Goal: Task Accomplishment & Management: Manage account settings

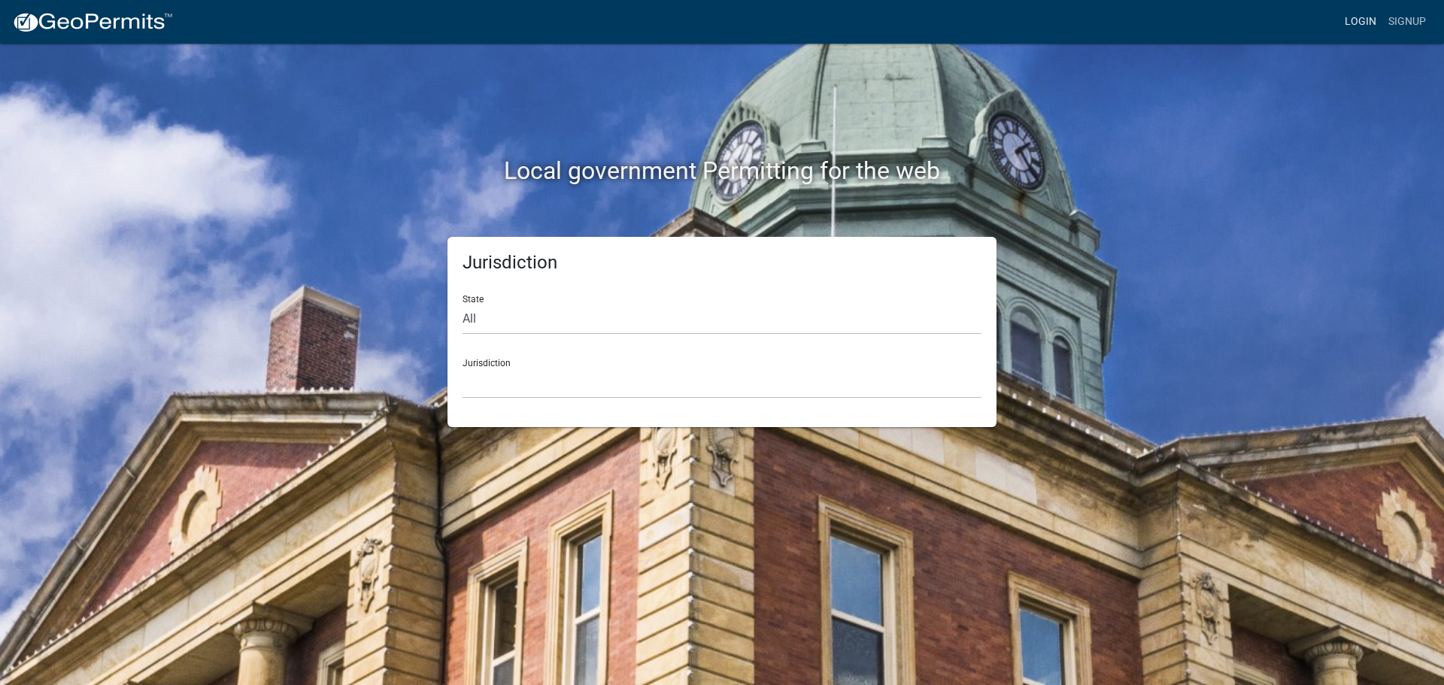
click at [1360, 21] on link "Login" at bounding box center [1360, 22] width 44 height 29
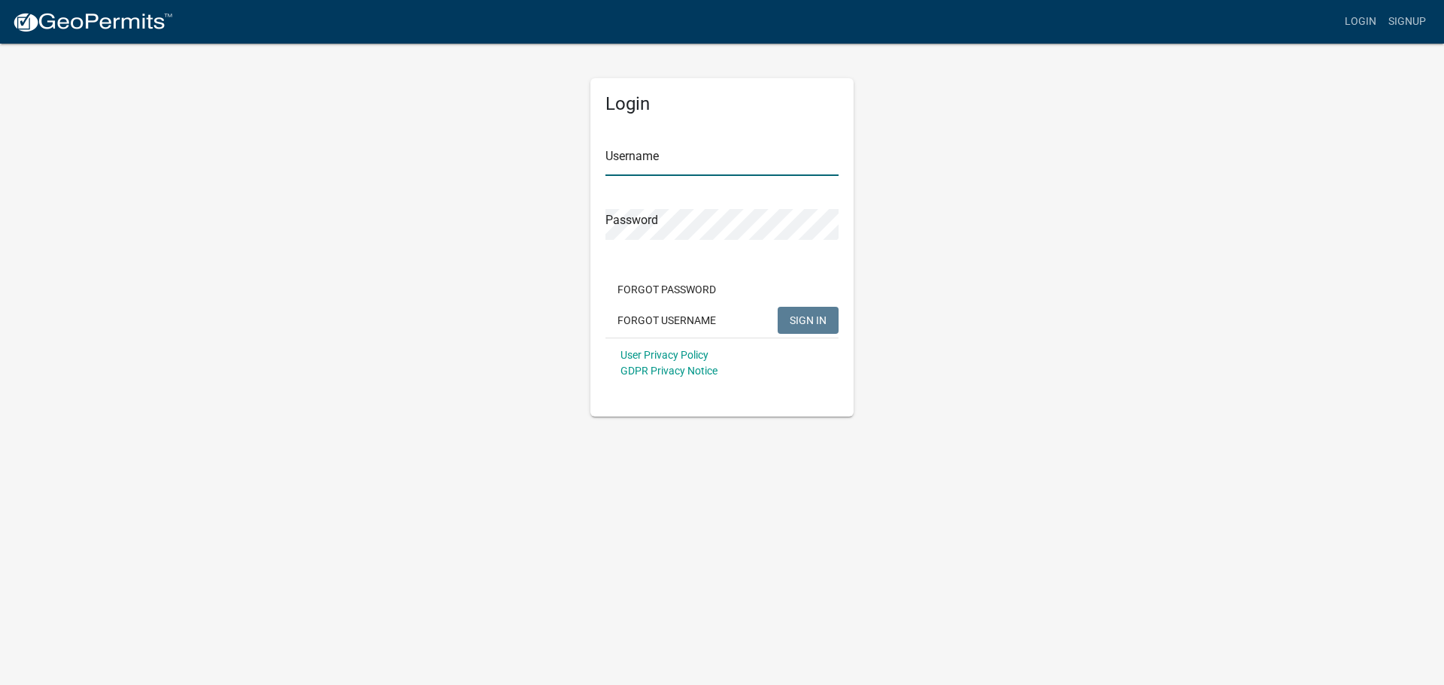
type input "[PERSON_NAME].[PERSON_NAME]"
click at [807, 323] on span "SIGN IN" at bounding box center [807, 320] width 37 height 12
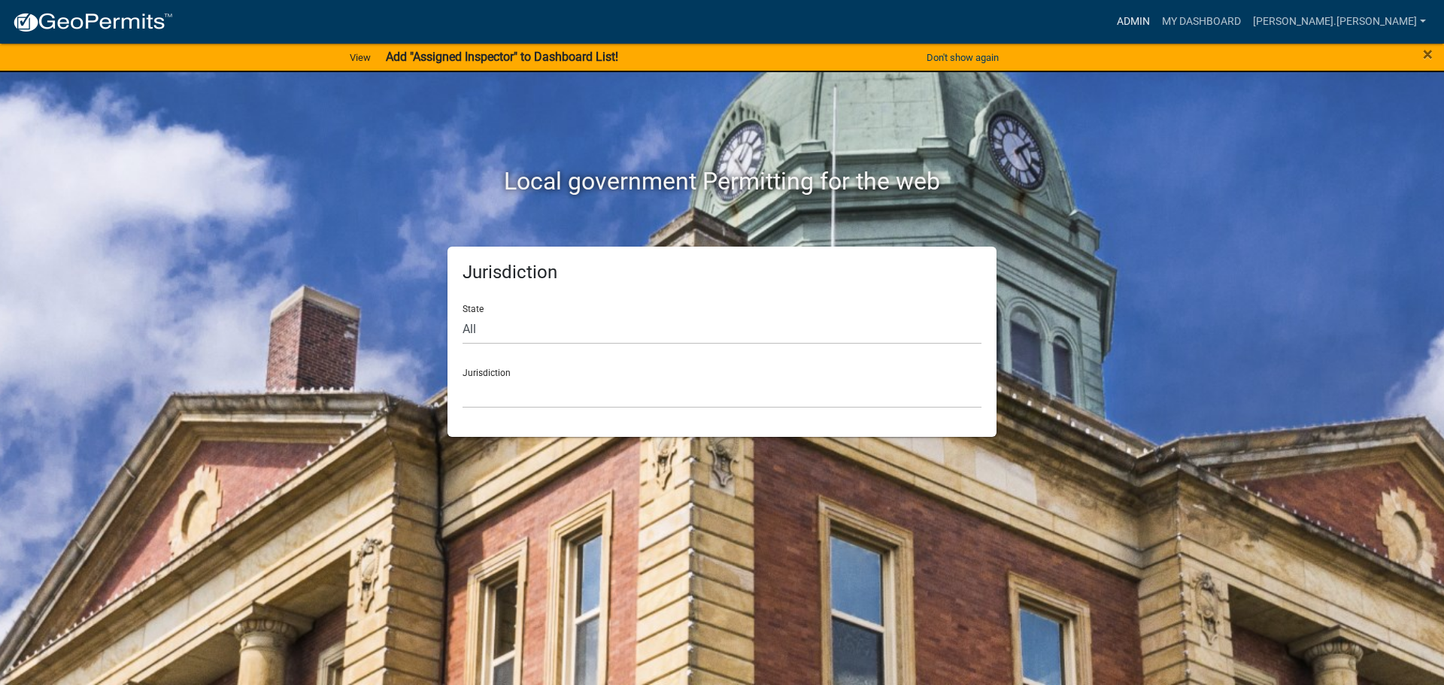
click at [1156, 16] on link "Admin" at bounding box center [1132, 22] width 45 height 29
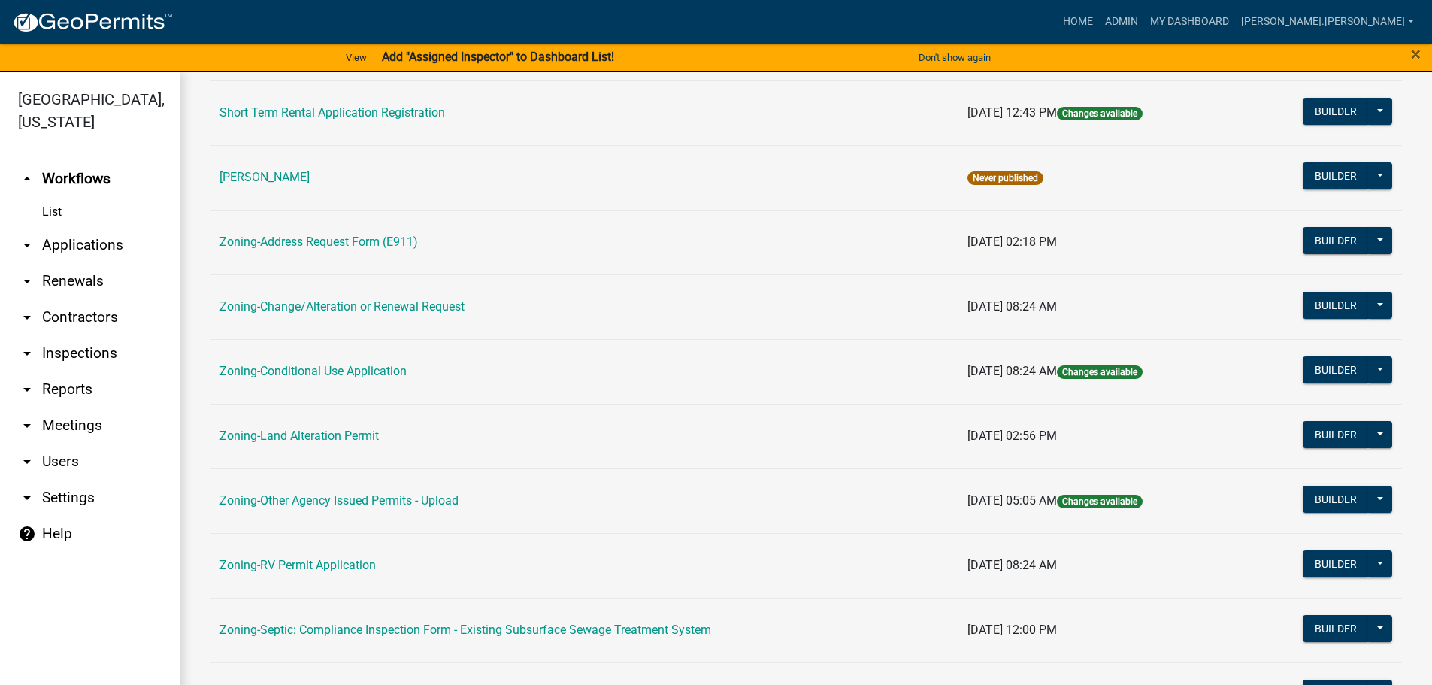
scroll to position [17, 0]
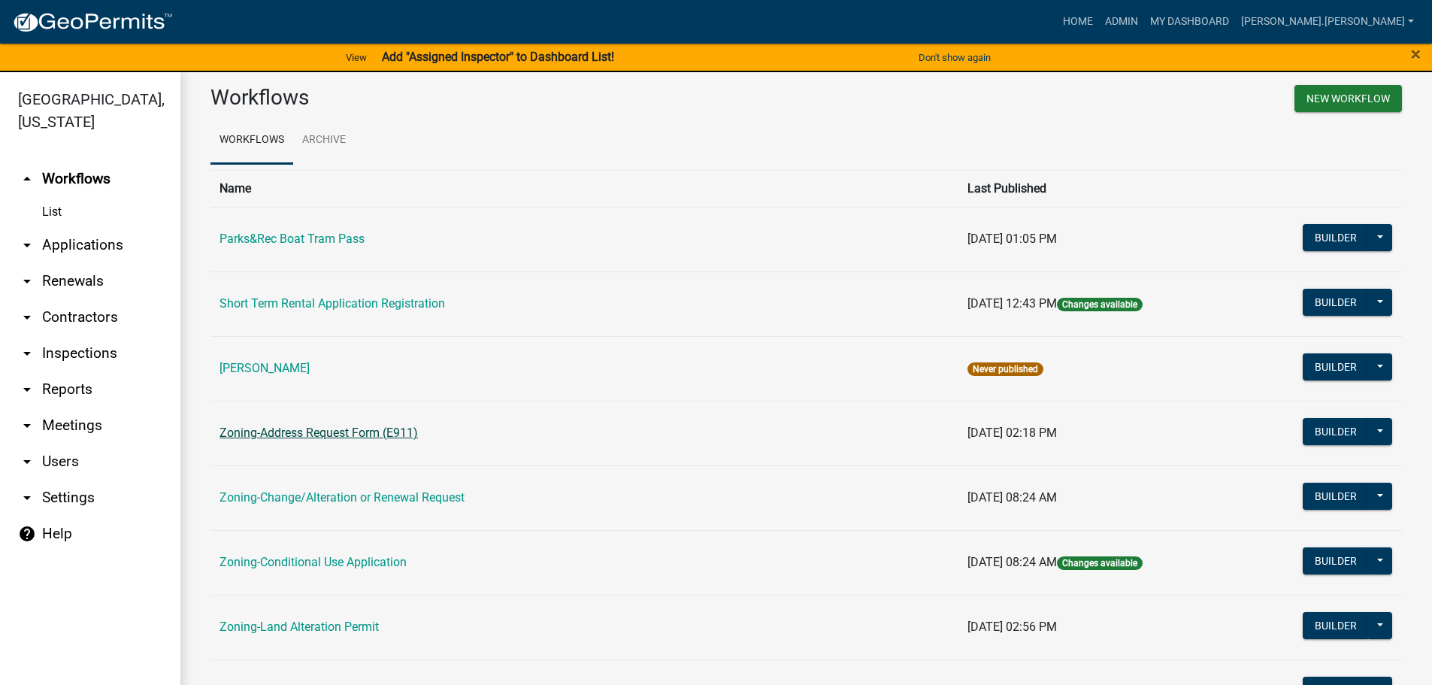
click at [325, 429] on link "Zoning-Address Request Form (E911)" at bounding box center [319, 433] width 198 height 14
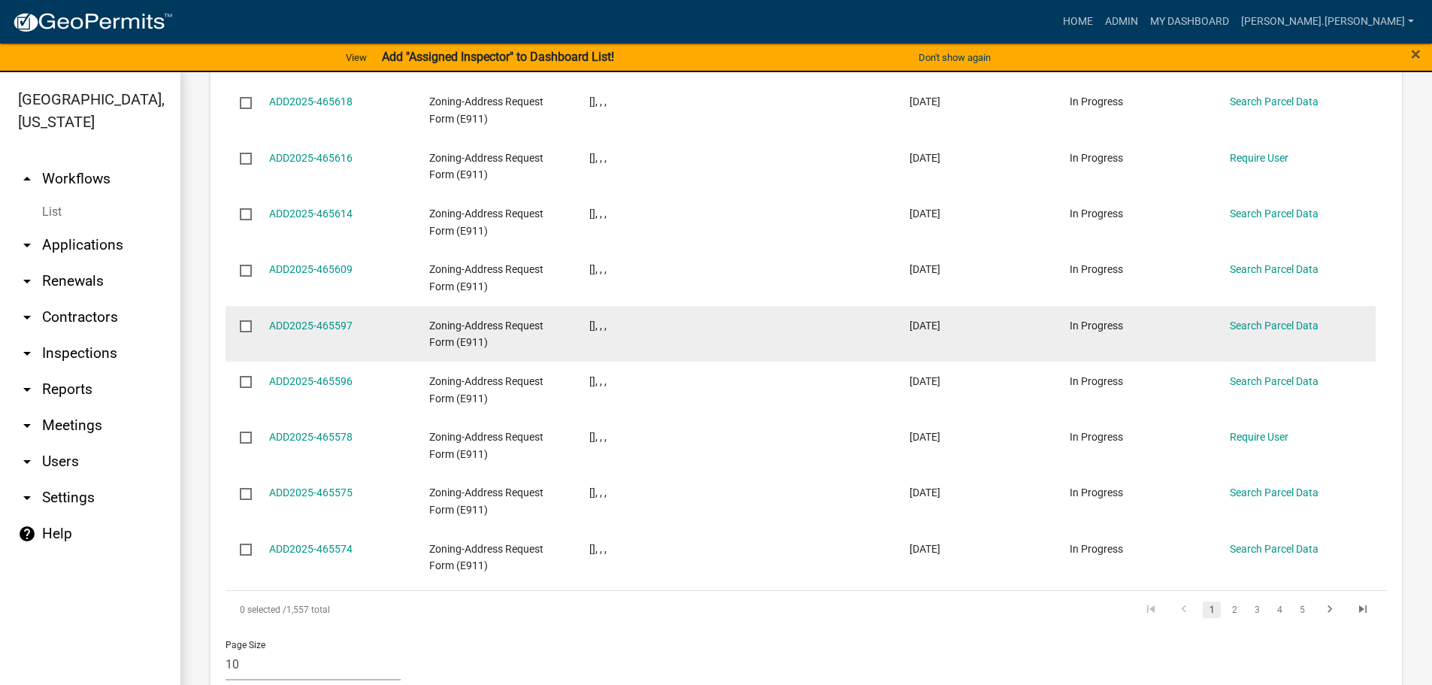
scroll to position [865, 0]
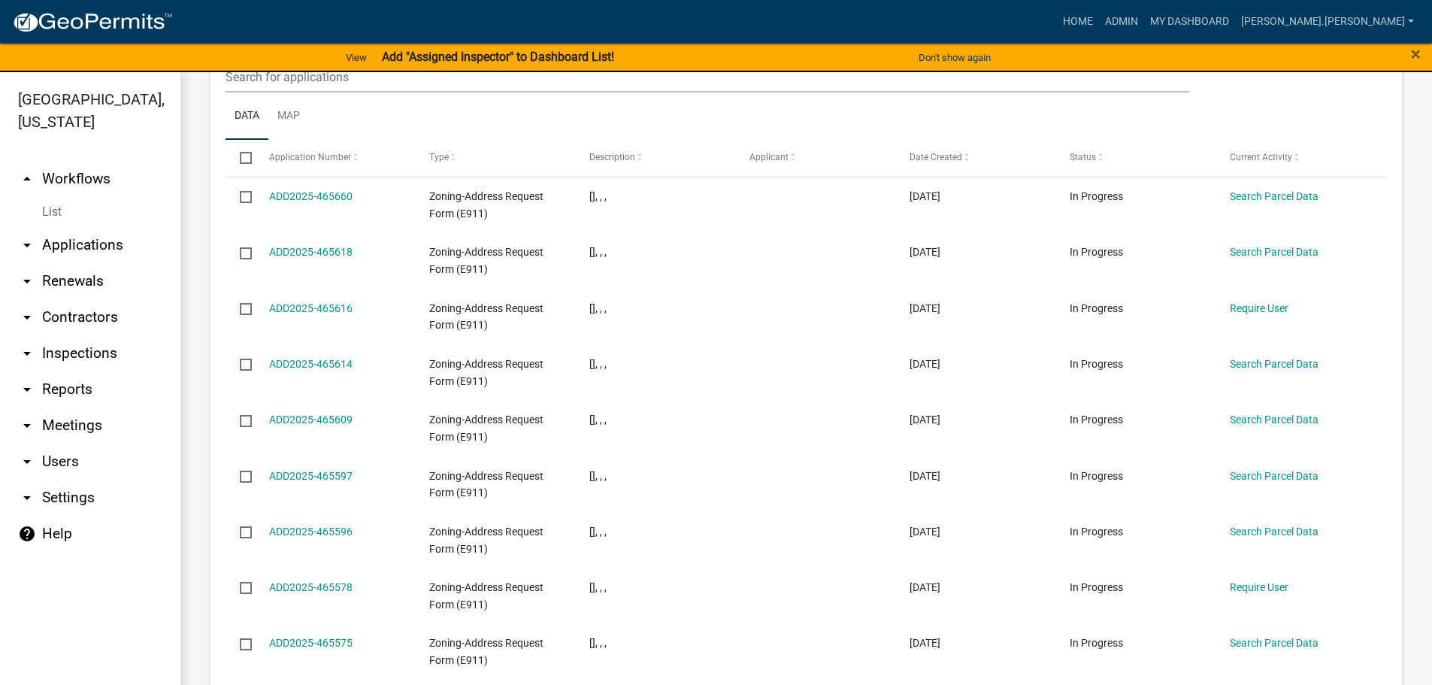
click at [245, 152] on input "checkbox" at bounding box center [245, 157] width 10 height 10
checkbox input "true"
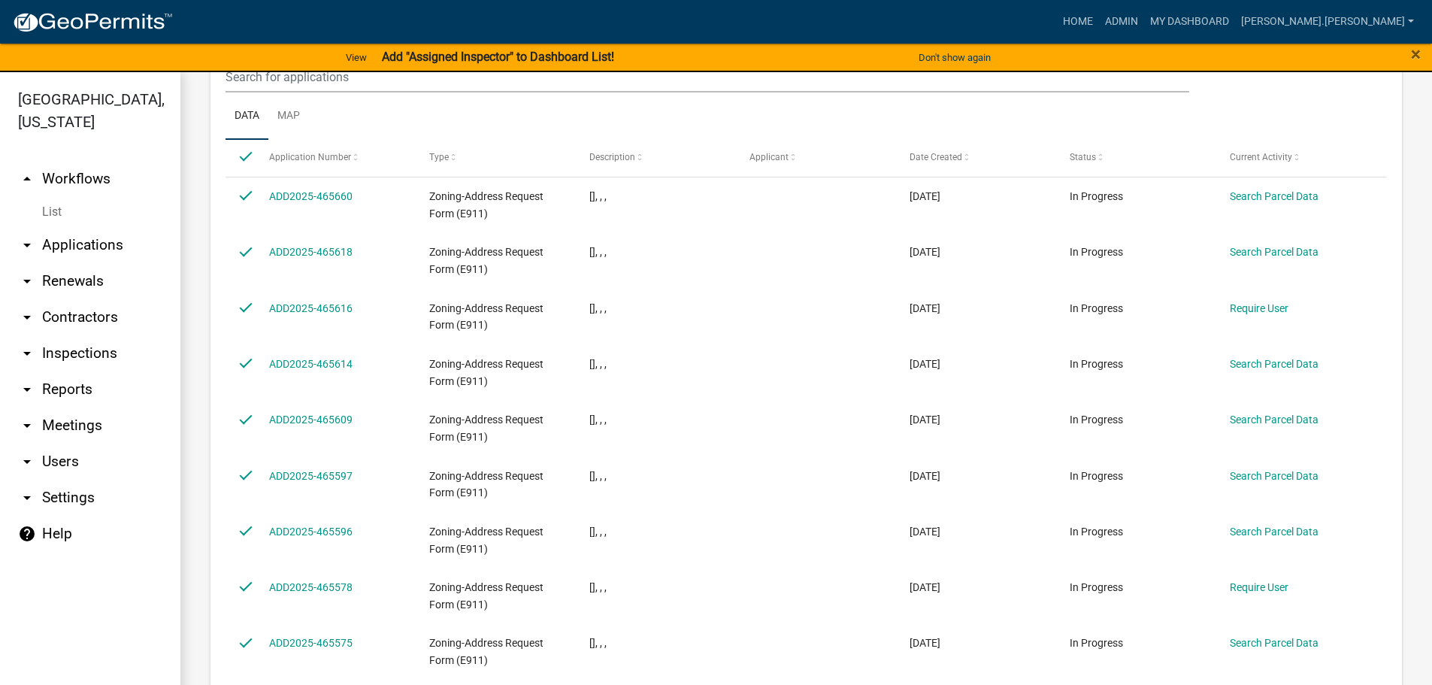
checkbox input "true"
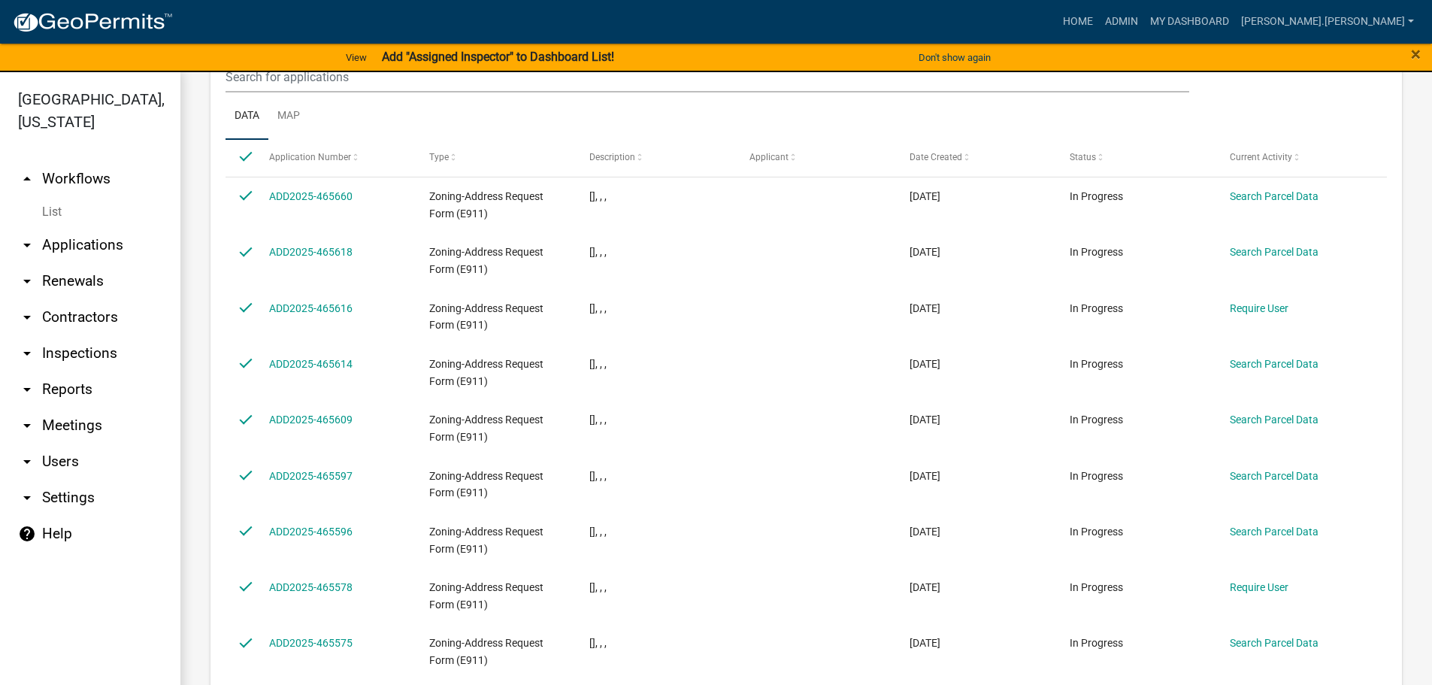
checkbox input "true"
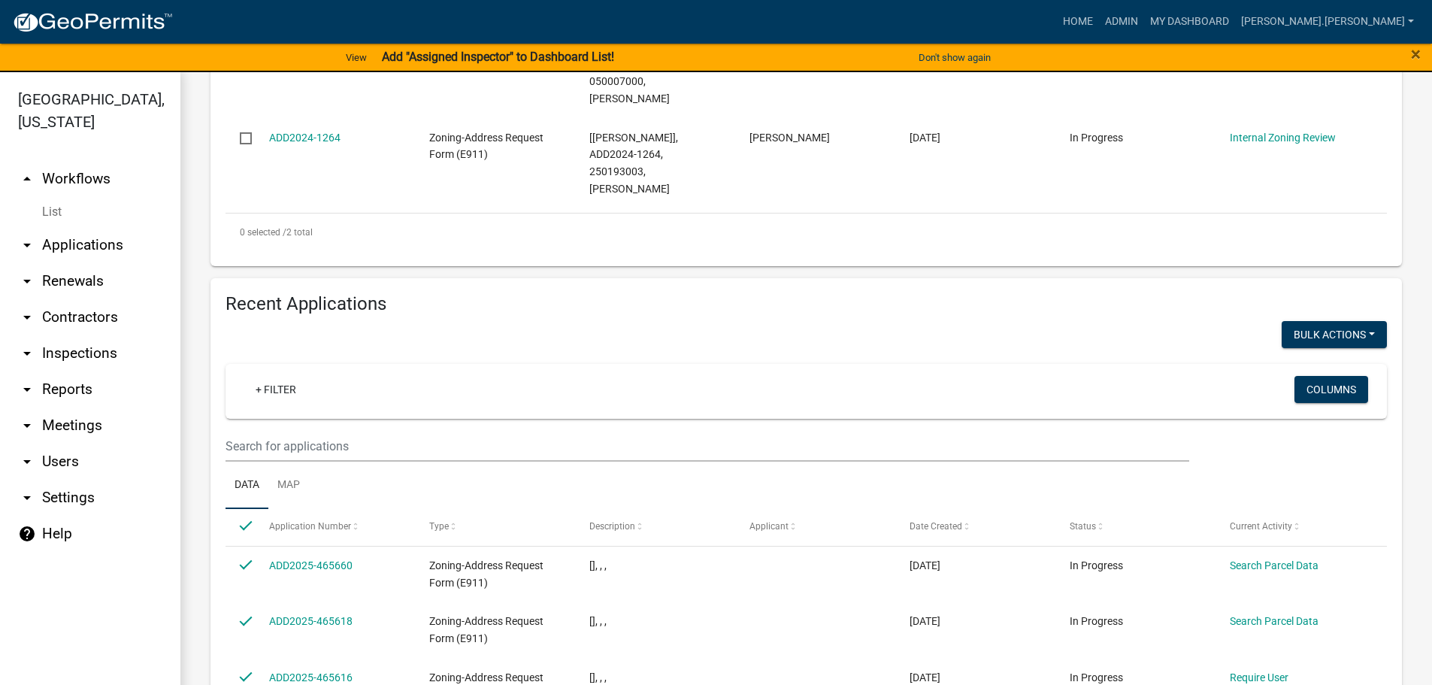
scroll to position [489, 0]
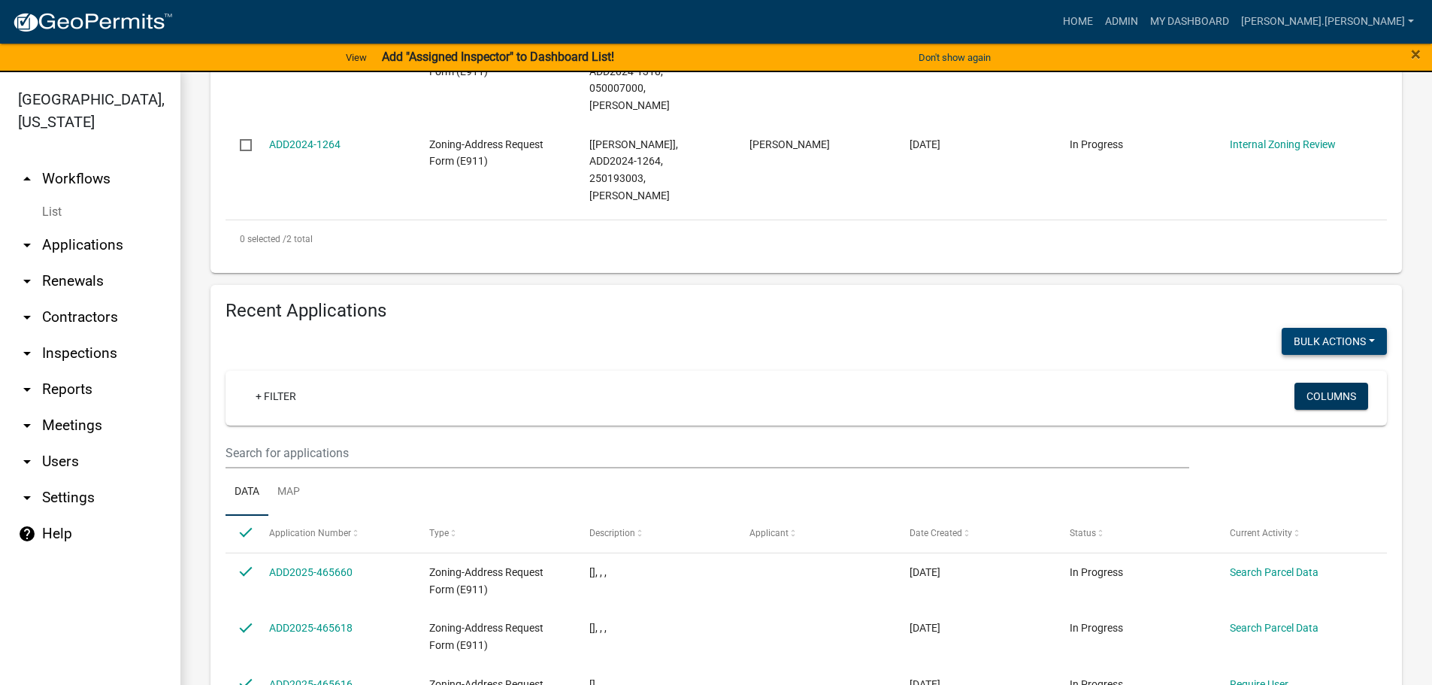
click at [1331, 362] on button "Void" at bounding box center [1327, 380] width 120 height 36
checkbox input "false"
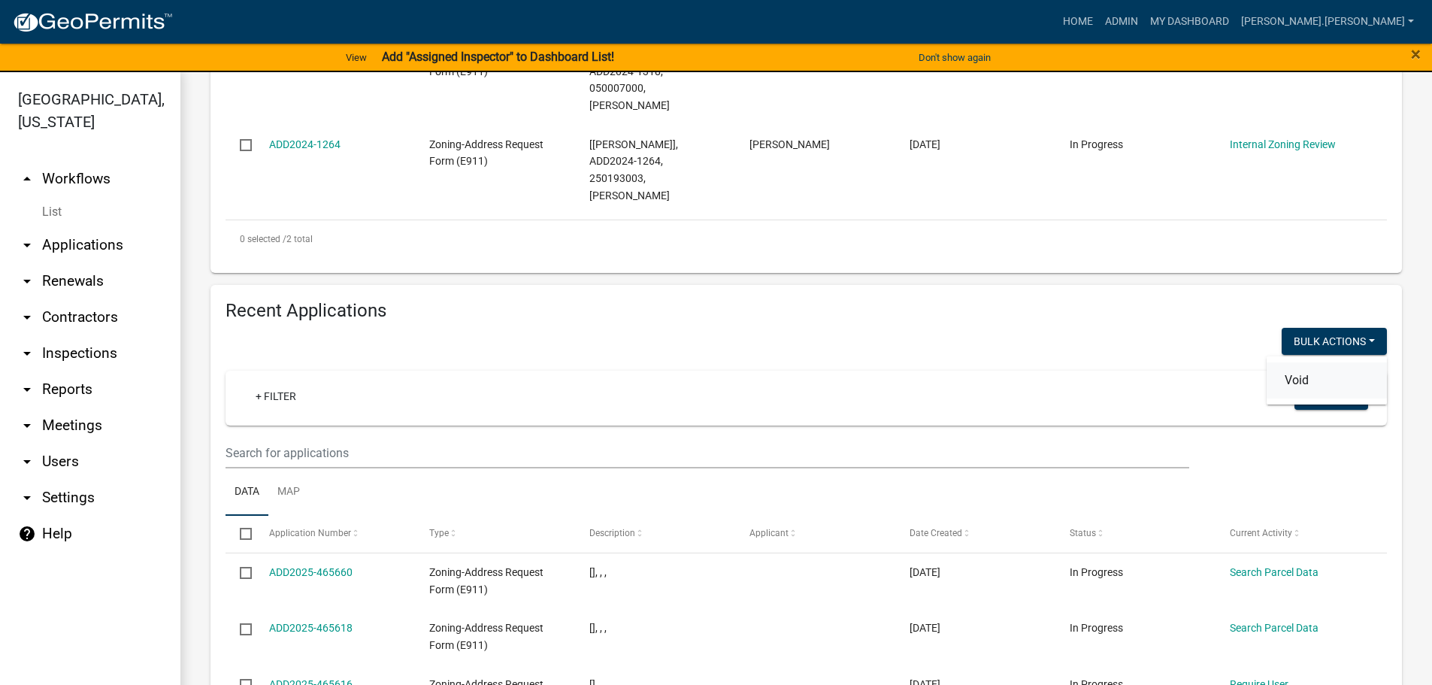
checkbox input "false"
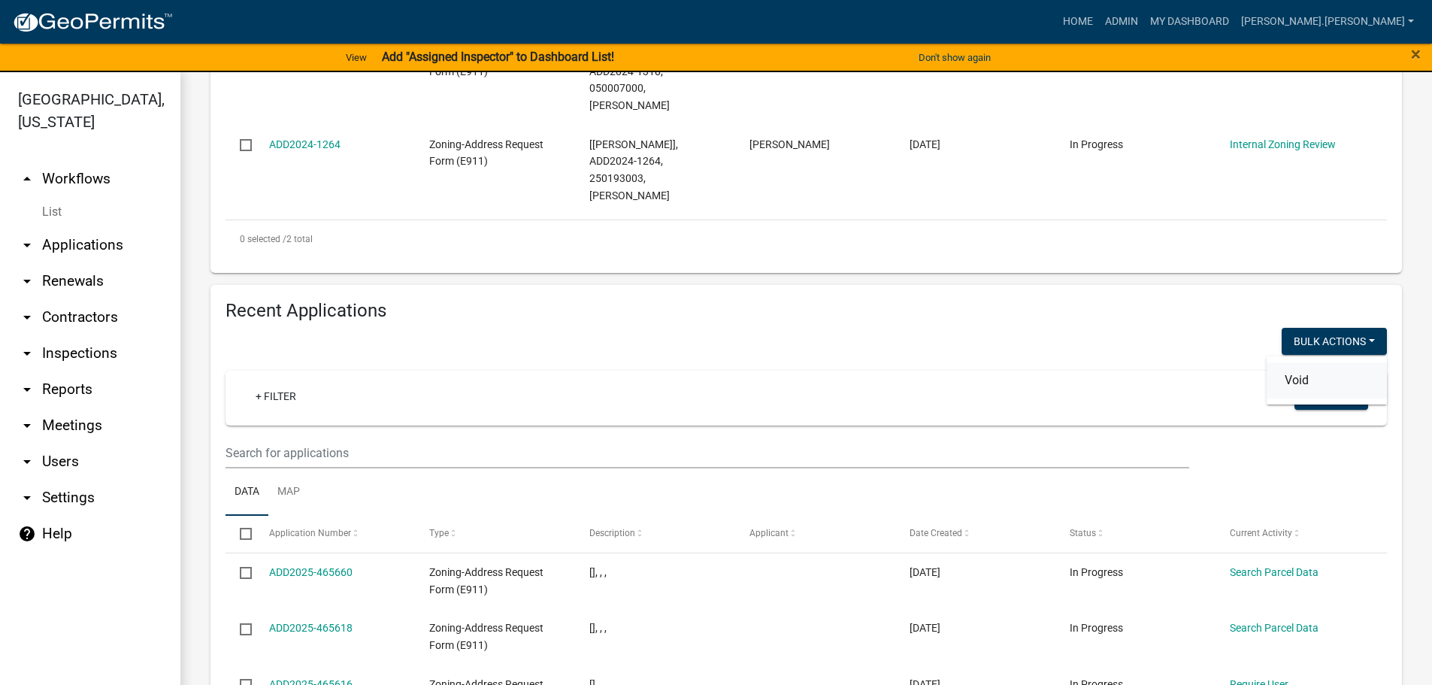
checkbox input "false"
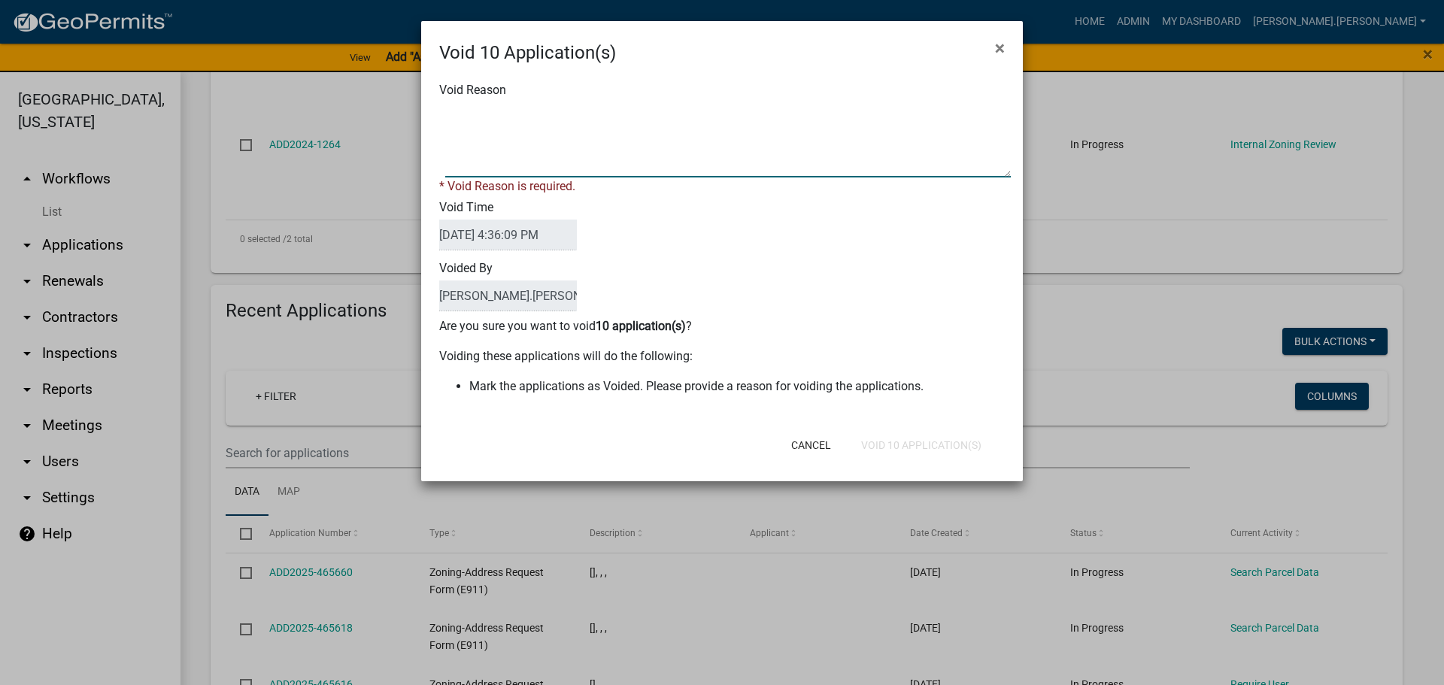
click at [499, 117] on textarea "Void Reason" at bounding box center [727, 139] width 565 height 75
type textarea "n"
type textarea "Not started"
click at [910, 441] on div "Cancel Void 10 Application(s)" at bounding box center [820, 445] width 371 height 39
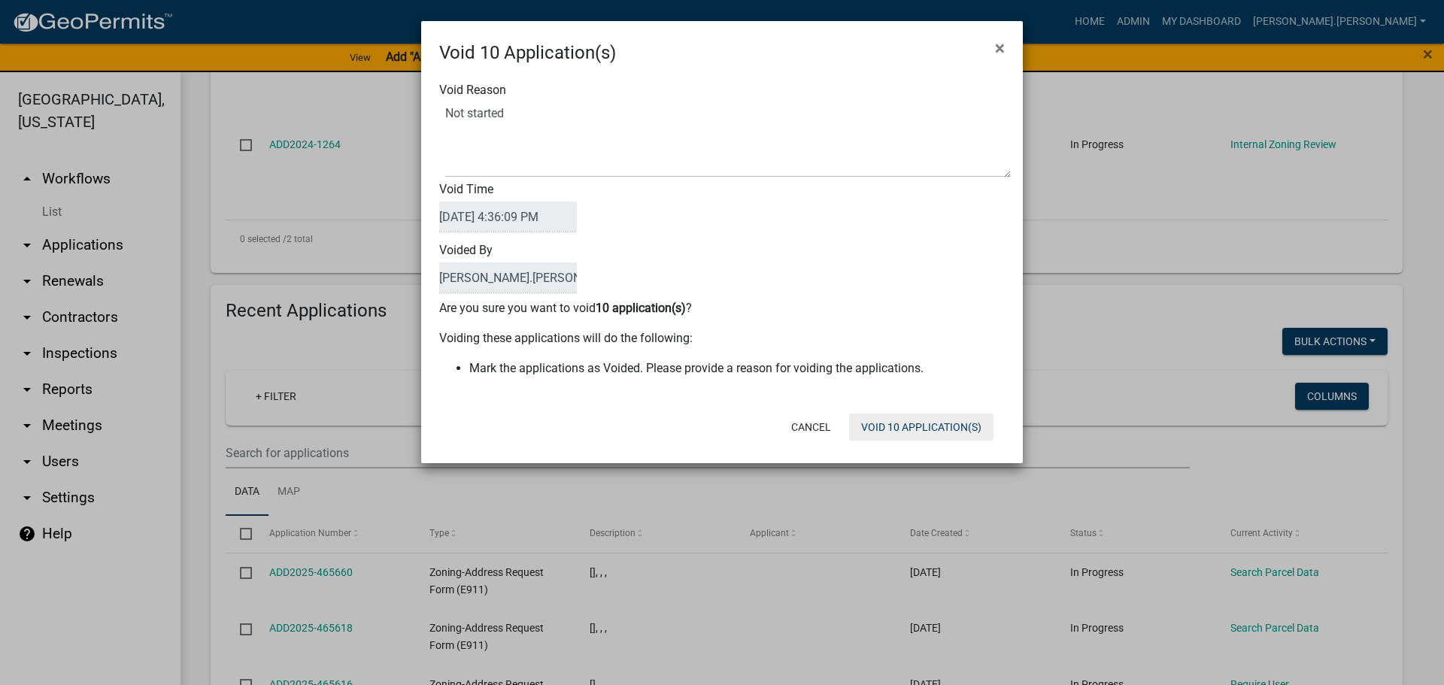
click at [957, 424] on button "Void 10 Application(s)" at bounding box center [921, 427] width 144 height 27
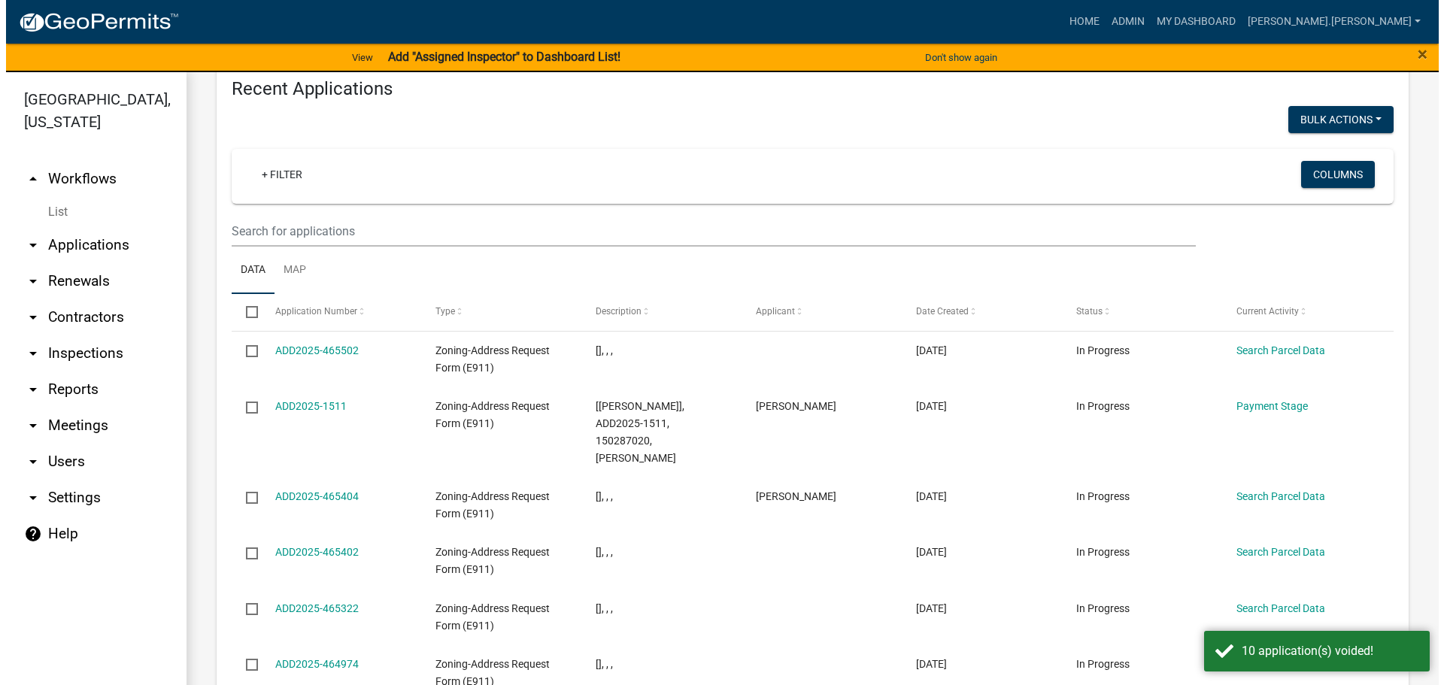
scroll to position [714, 0]
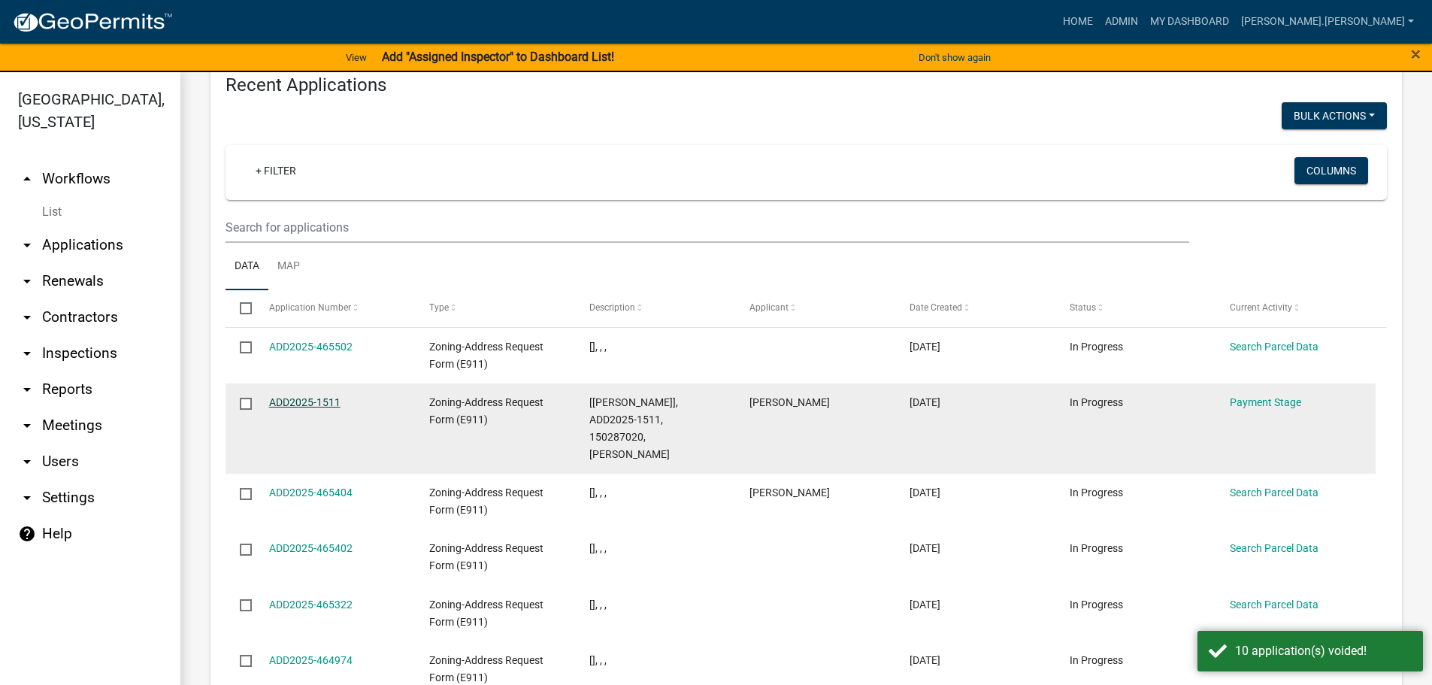
click at [307, 396] on link "ADD2025-1511" at bounding box center [304, 402] width 71 height 12
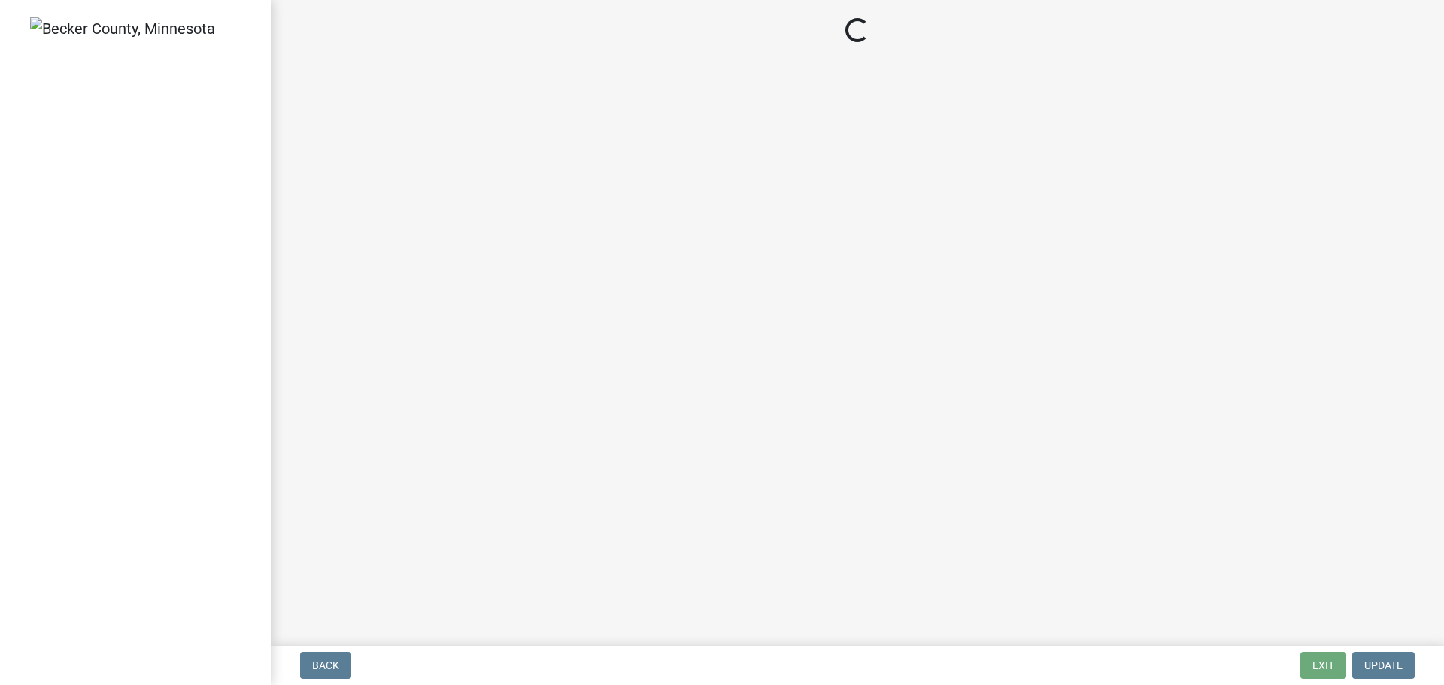
select select "3: 3"
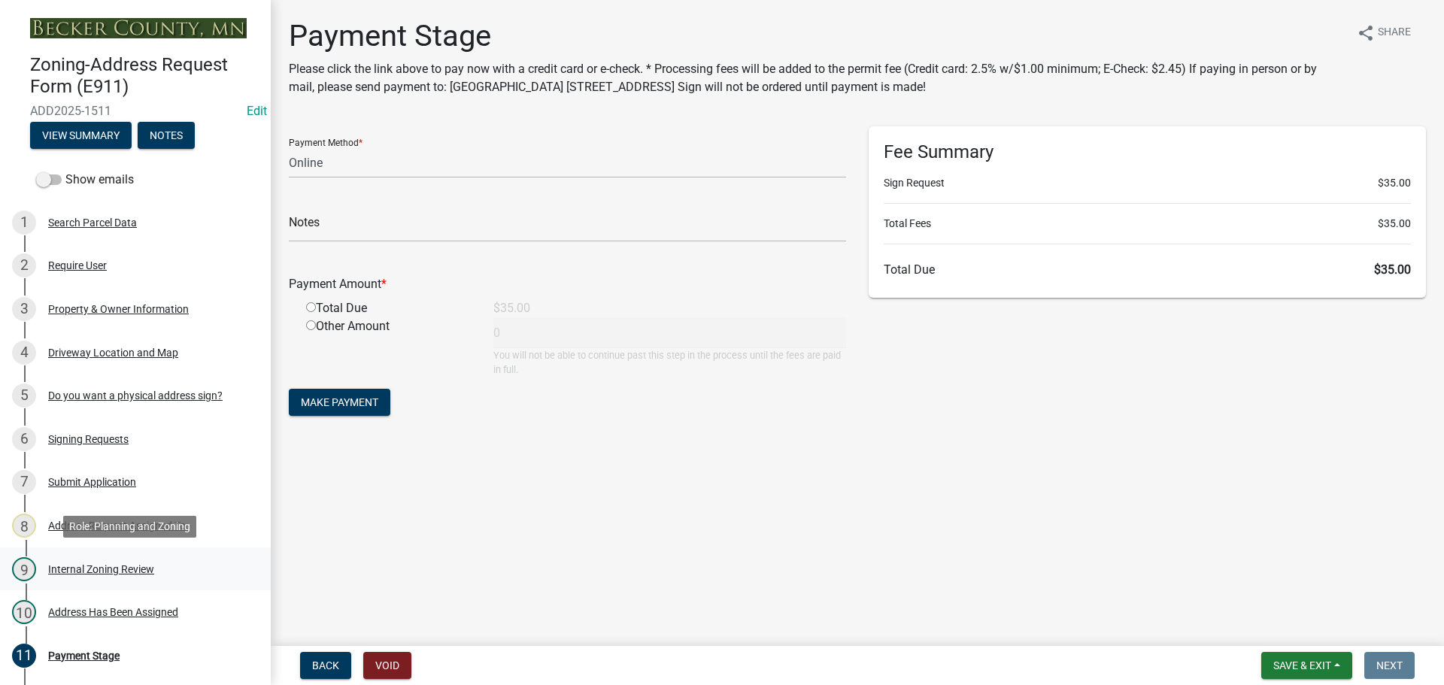
click at [98, 569] on div "Internal Zoning Review" at bounding box center [101, 569] width 106 height 11
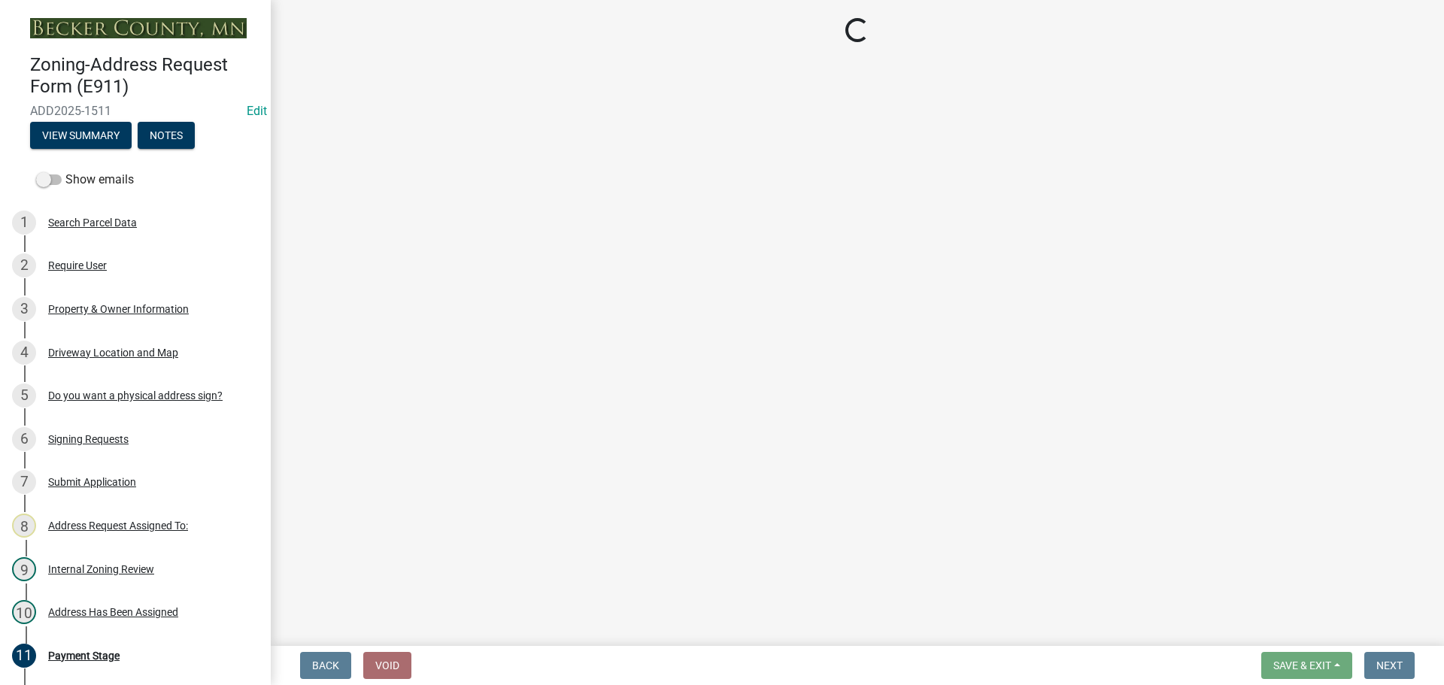
select select "0e06ad4d-9bfb-4e38-ba6b-db47477b350e"
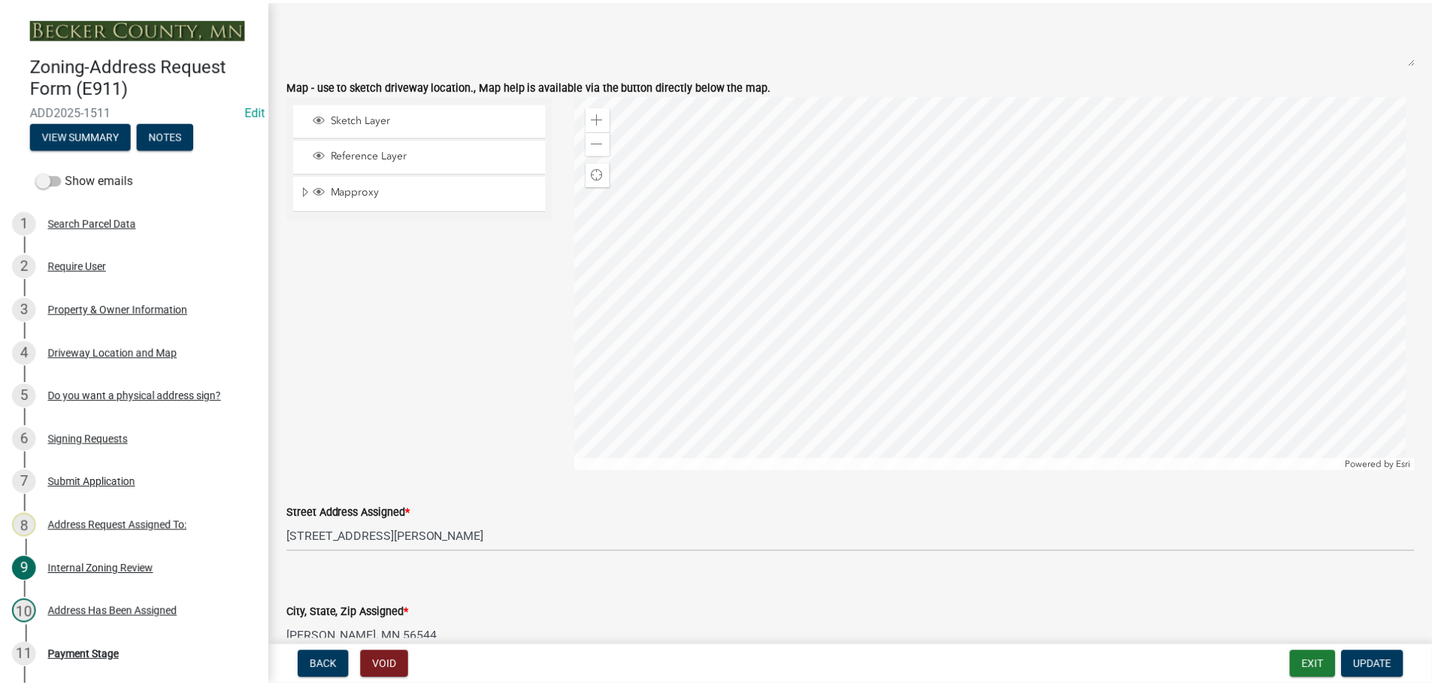
scroll to position [1353, 0]
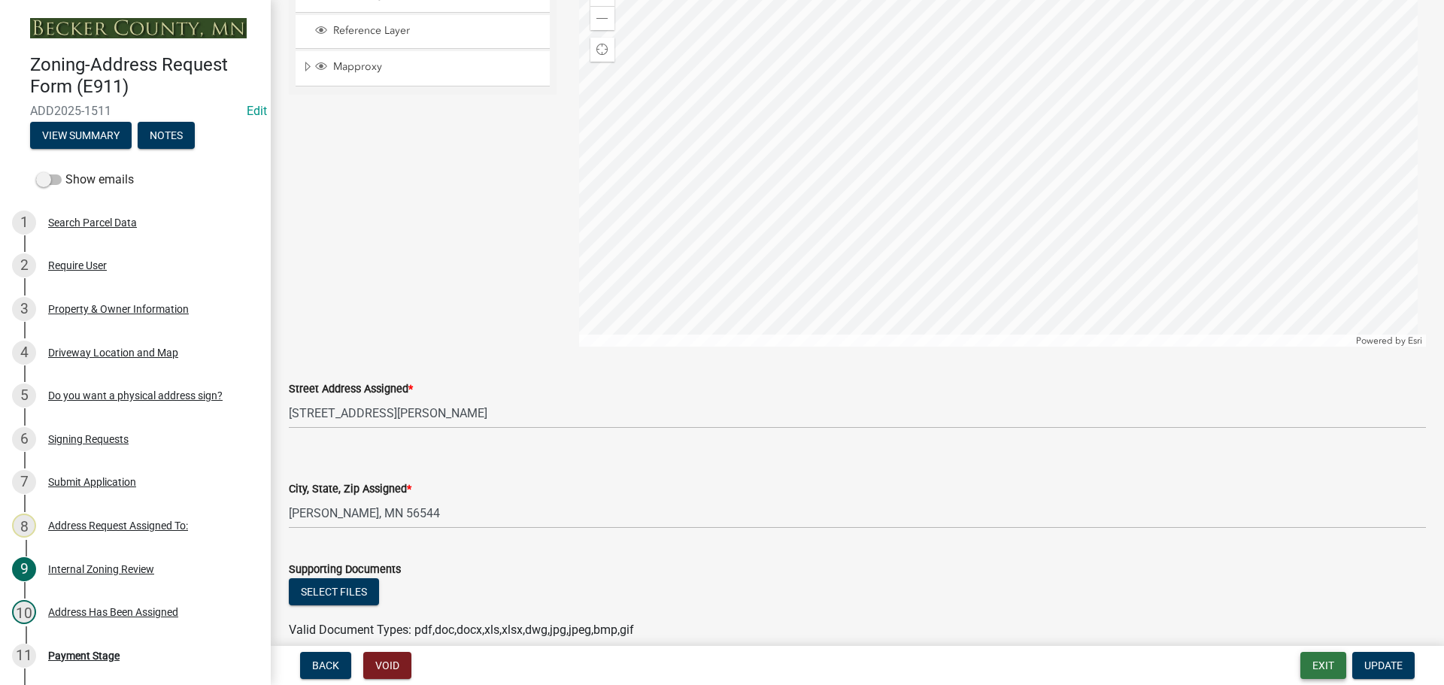
click at [1323, 670] on button "Exit" at bounding box center [1323, 665] width 46 height 27
